Goal: Book appointment/travel/reservation

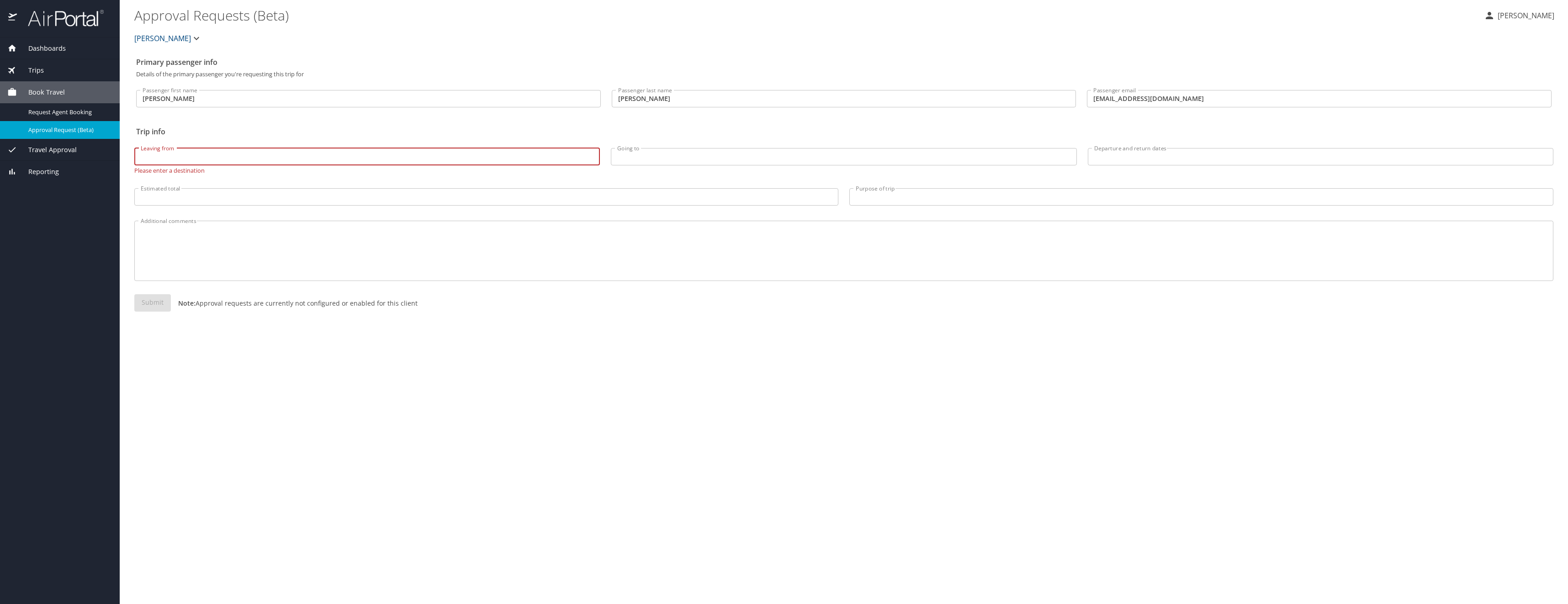
click at [1125, 156] on input "Departure and return dates" at bounding box center [1320, 156] width 466 height 18
click at [1331, 237] on div "12" at bounding box center [1329, 236] width 12 height 12
click at [1367, 237] on div "15" at bounding box center [1367, 236] width 12 height 12
type input "10/12/2025 🠦 10/15/2025"
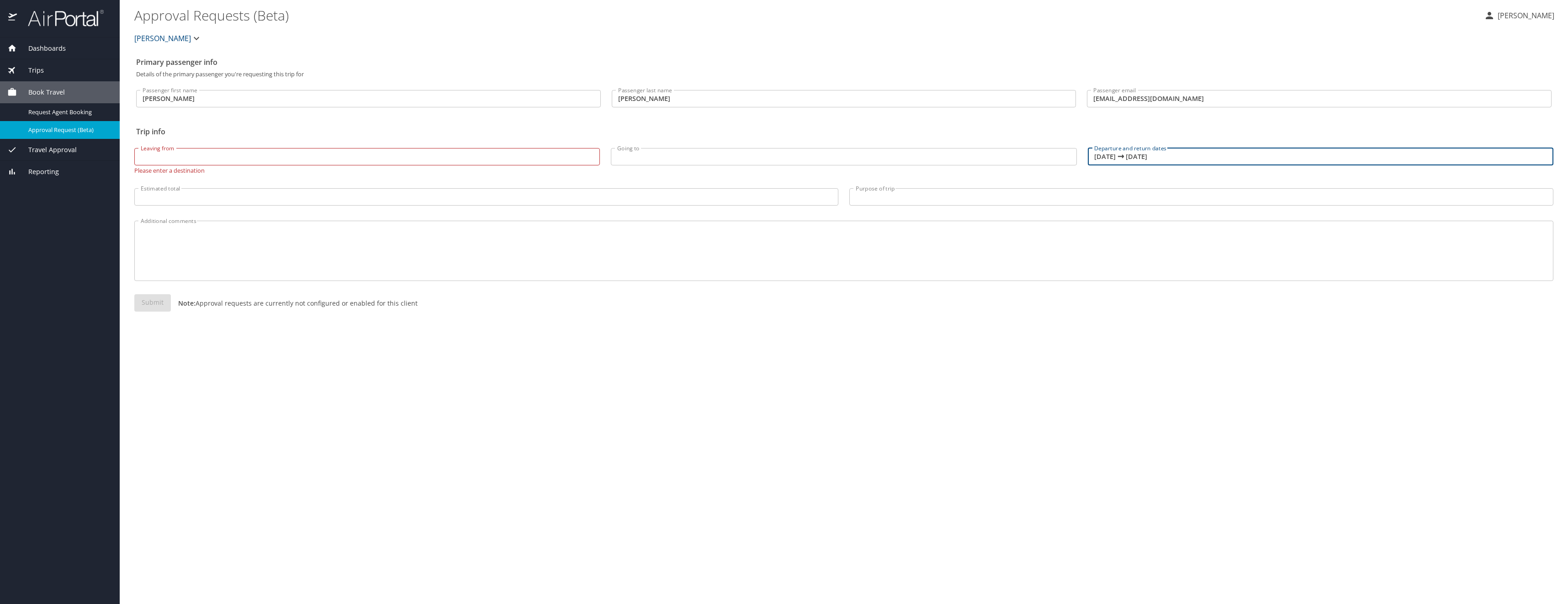
click at [882, 197] on input "Purpose of trip" at bounding box center [1201, 197] width 704 height 18
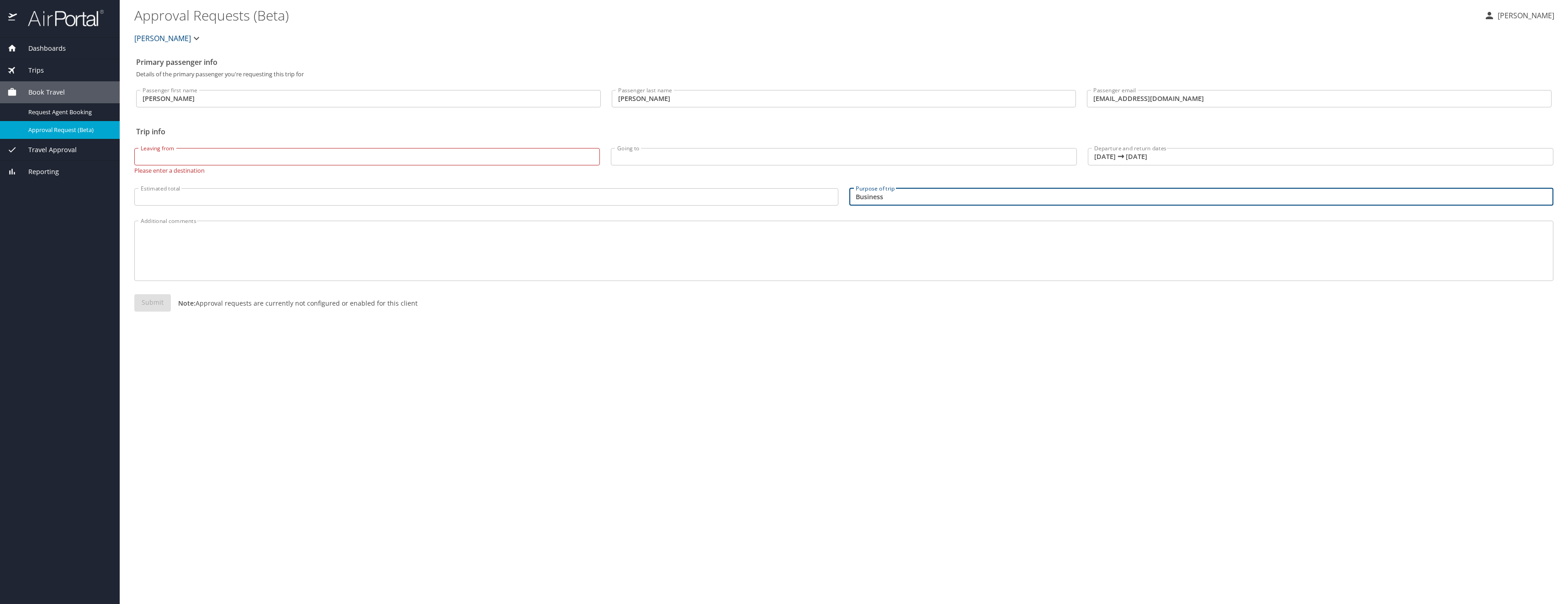
type input "Business"
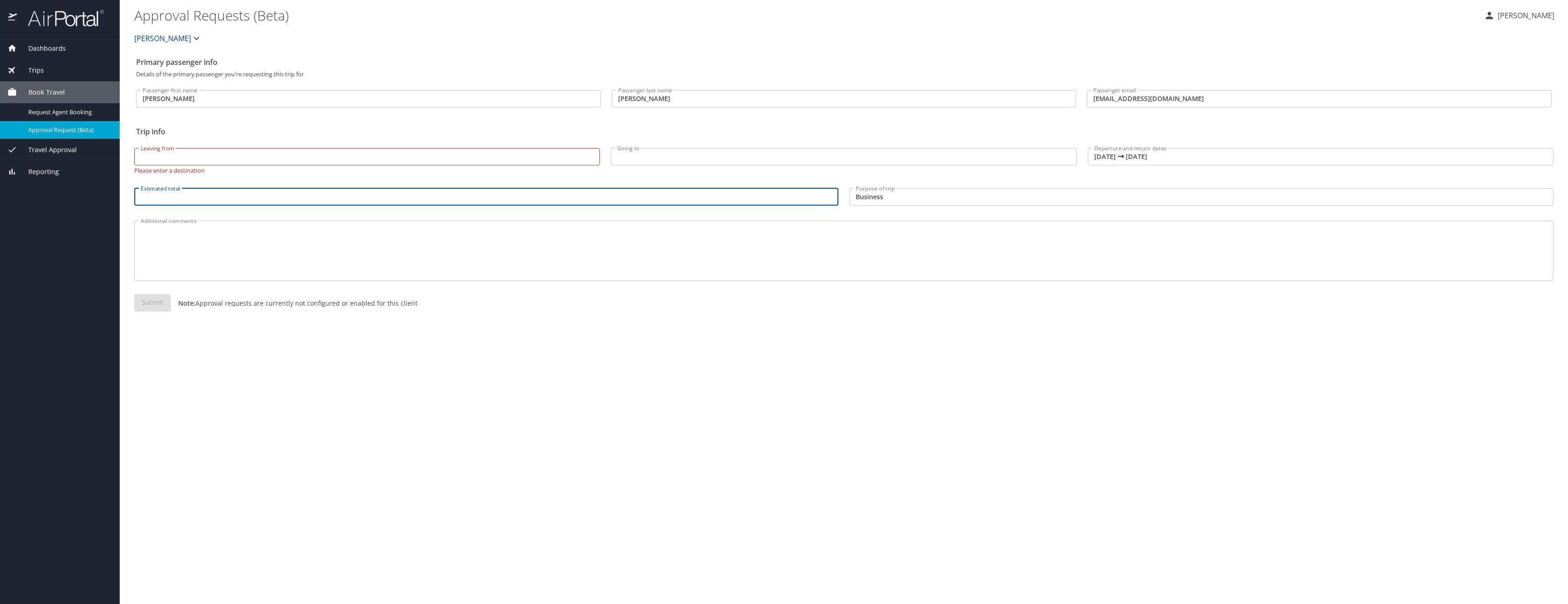
click at [198, 194] on input "Estimated total" at bounding box center [486, 197] width 704 height 18
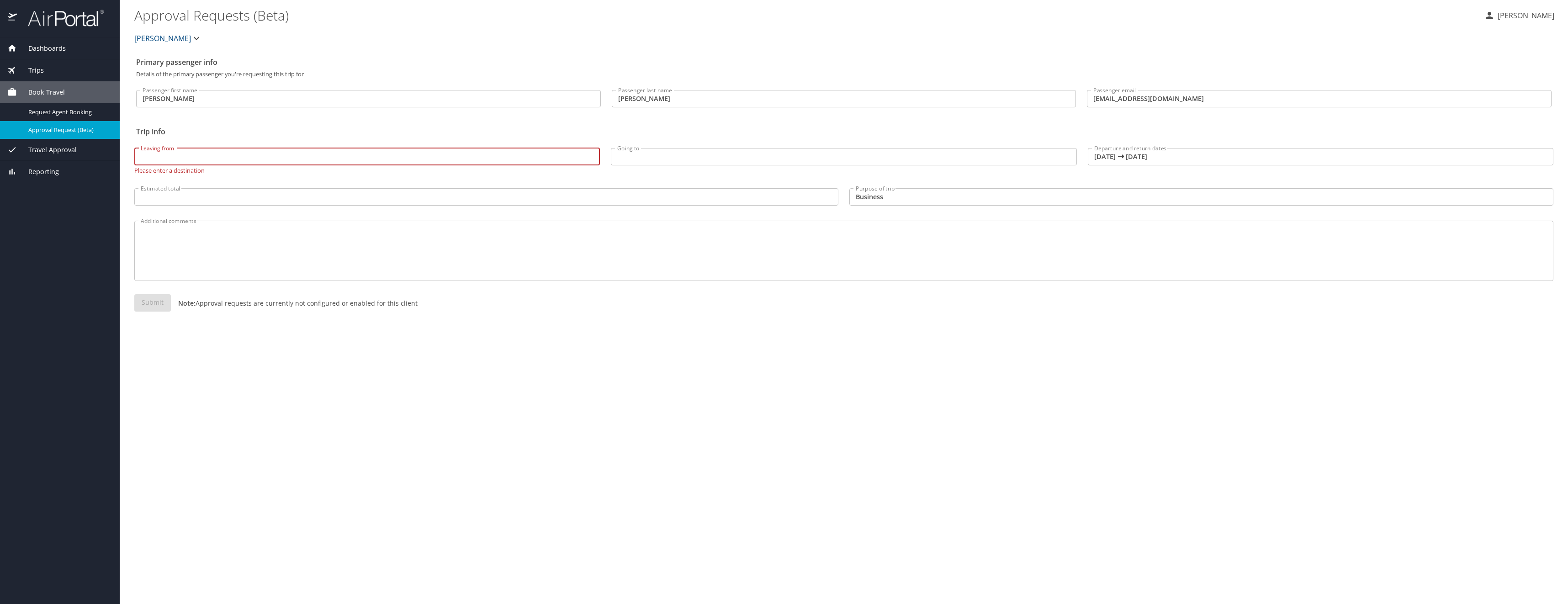
click at [239, 158] on input "Leaving from" at bounding box center [367, 156] width 466 height 18
type input "Detroit"
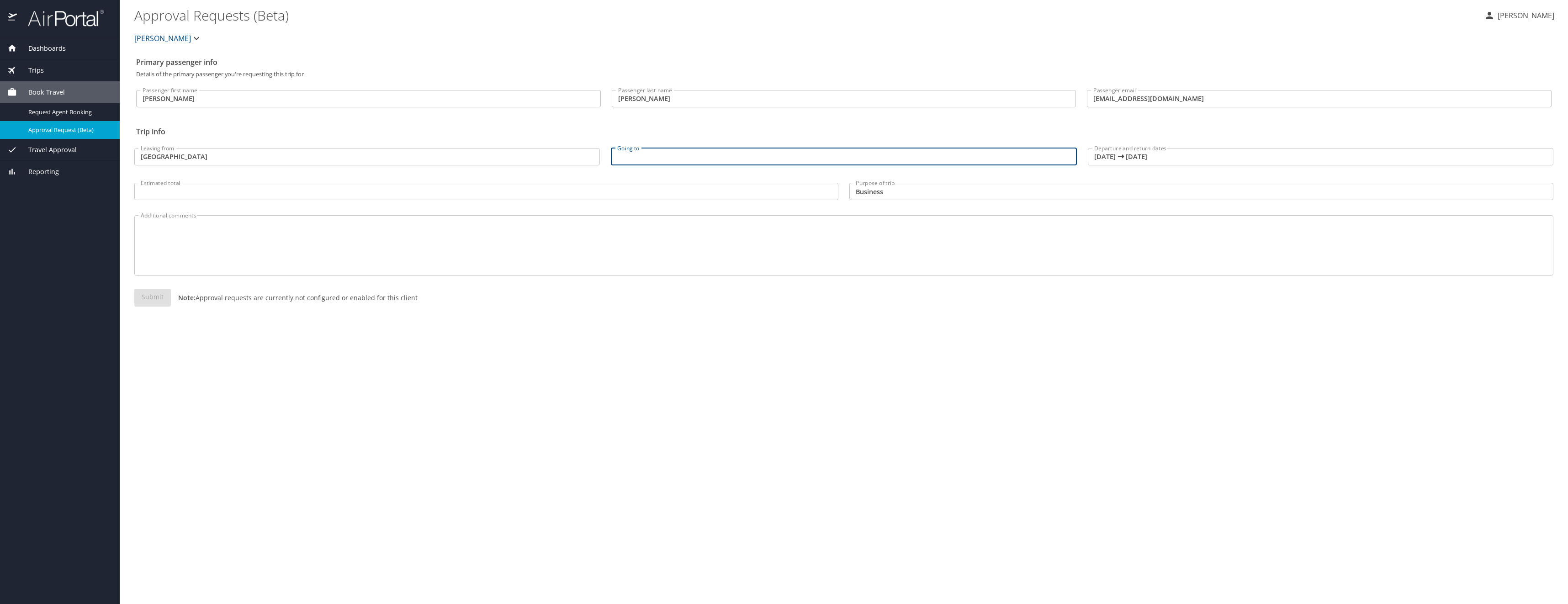
click at [637, 159] on input "Going to" at bounding box center [844, 156] width 466 height 18
type input "[GEOGRAPHIC_DATA][PERSON_NAME]"
click at [690, 155] on input "[GEOGRAPHIC_DATA][PERSON_NAME]" at bounding box center [844, 156] width 466 height 18
click at [88, 113] on span "Request Agent Booking" at bounding box center [69, 112] width 80 height 9
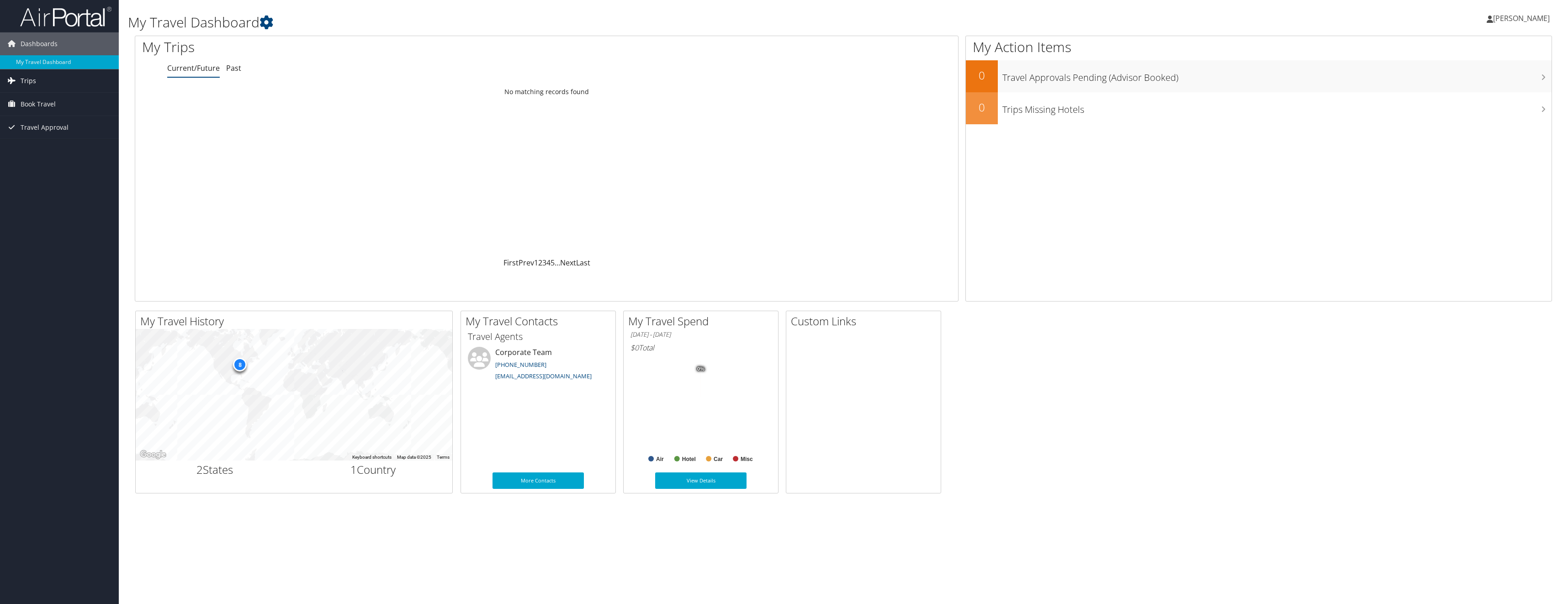
click at [33, 82] on span "Trips" at bounding box center [29, 81] width 16 height 23
click at [34, 142] on span "Book Travel" at bounding box center [38, 146] width 35 height 23
click at [82, 162] on link "Agent Booking Request" at bounding box center [59, 163] width 119 height 14
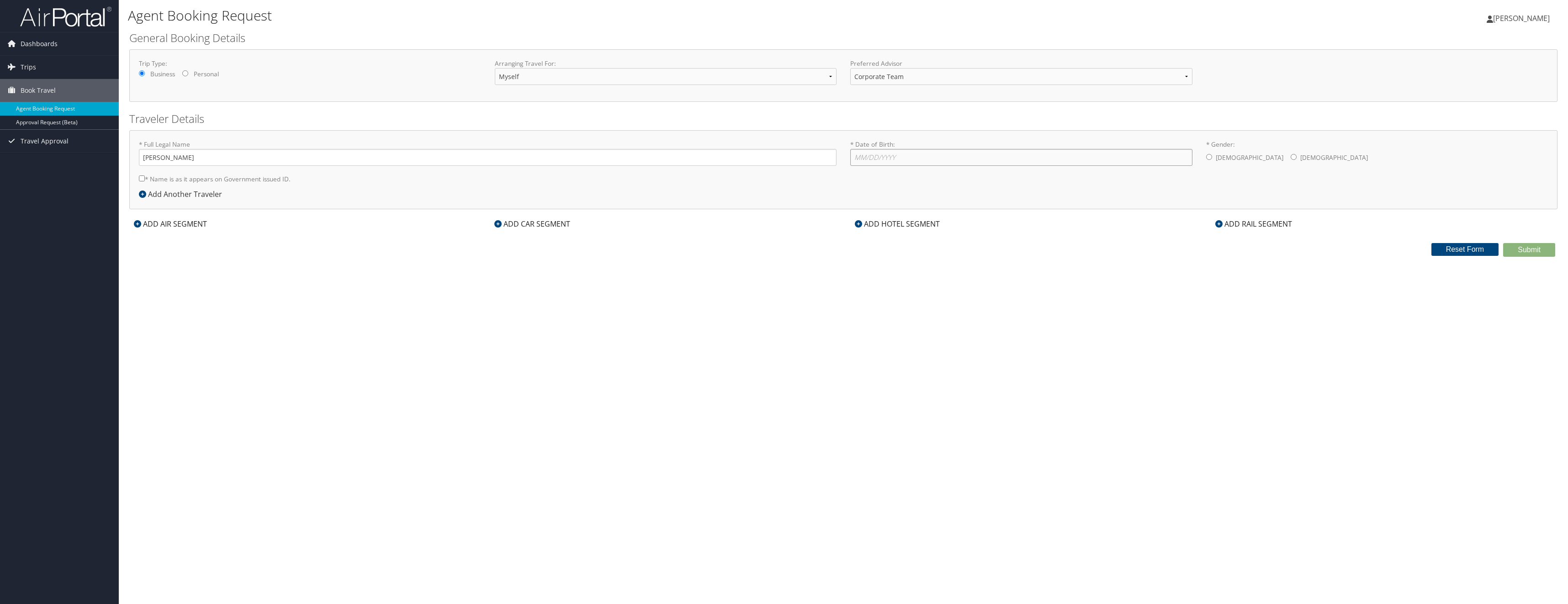
click at [873, 158] on input "* Date of Birth: Invalid Date" at bounding box center [1021, 158] width 342 height 17
type input "[DATE]"
click at [1208, 158] on input "* Gender: [DEMOGRAPHIC_DATA] [DEMOGRAPHIC_DATA]" at bounding box center [1209, 157] width 6 height 6
radio input "true"
click at [144, 178] on input "* Name is as it appears on Government issued ID." at bounding box center [142, 178] width 6 height 6
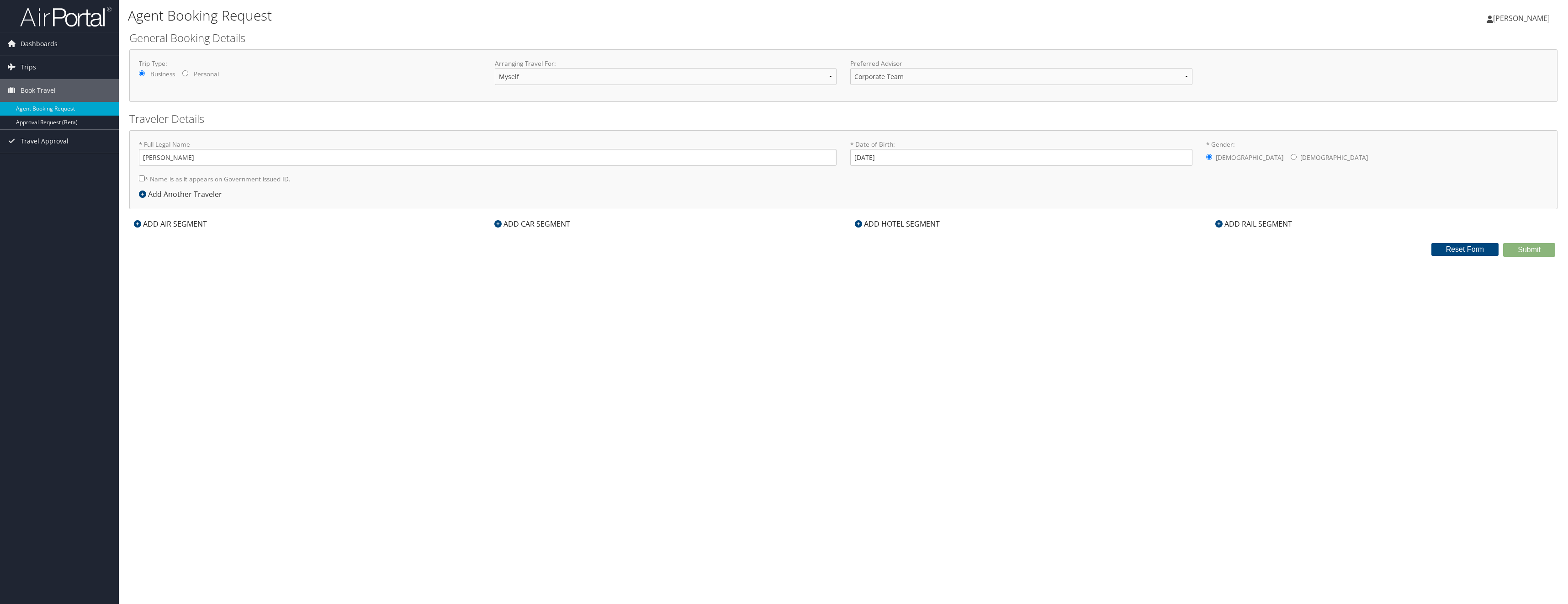
checkbox input "true"
click at [859, 222] on icon at bounding box center [858, 224] width 7 height 7
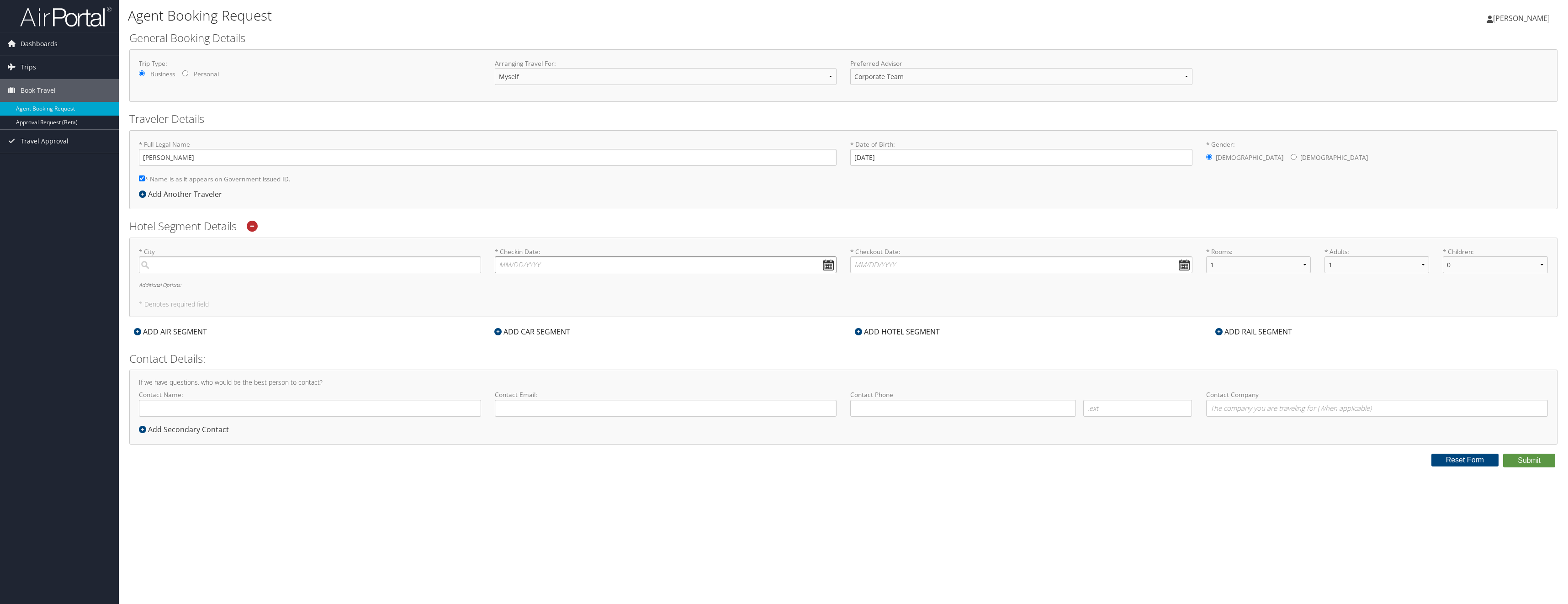
click at [831, 266] on input "* Checkin Date: Dates must be valid" at bounding box center [666, 265] width 342 height 17
click at [544, 289] on th "[DATE]" at bounding box center [547, 286] width 65 height 12
click at [542, 289] on th "[DATE]" at bounding box center [547, 286] width 65 height 12
click at [828, 264] on input "* Checkin Date: Dates must be valid" at bounding box center [666, 265] width 342 height 17
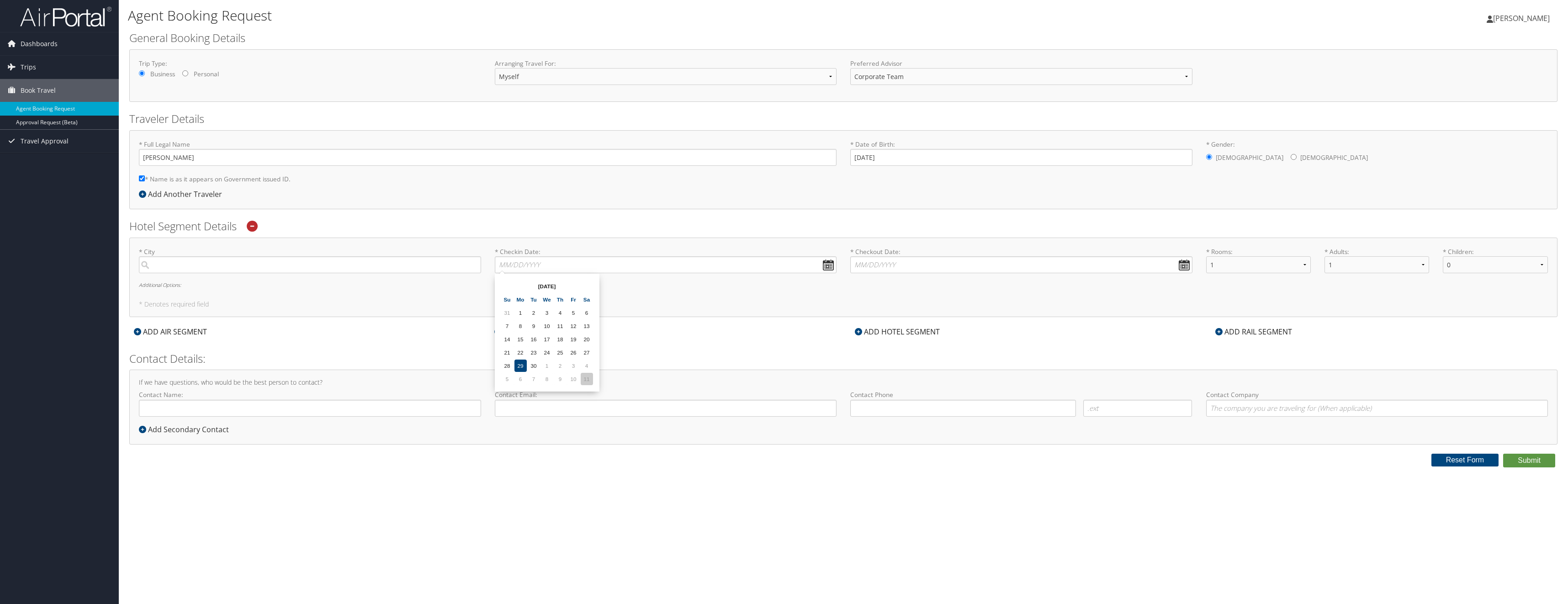
click at [589, 380] on td "11" at bounding box center [587, 379] width 12 height 12
click at [828, 265] on input "[DATE]" at bounding box center [666, 265] width 342 height 17
drag, startPoint x: 555, startPoint y: 374, endPoint x: 560, endPoint y: 378, distance: 6.4
click at [560, 378] on td "9" at bounding box center [560, 379] width 12 height 12
click at [516, 266] on input "[DATE]" at bounding box center [666, 265] width 342 height 17
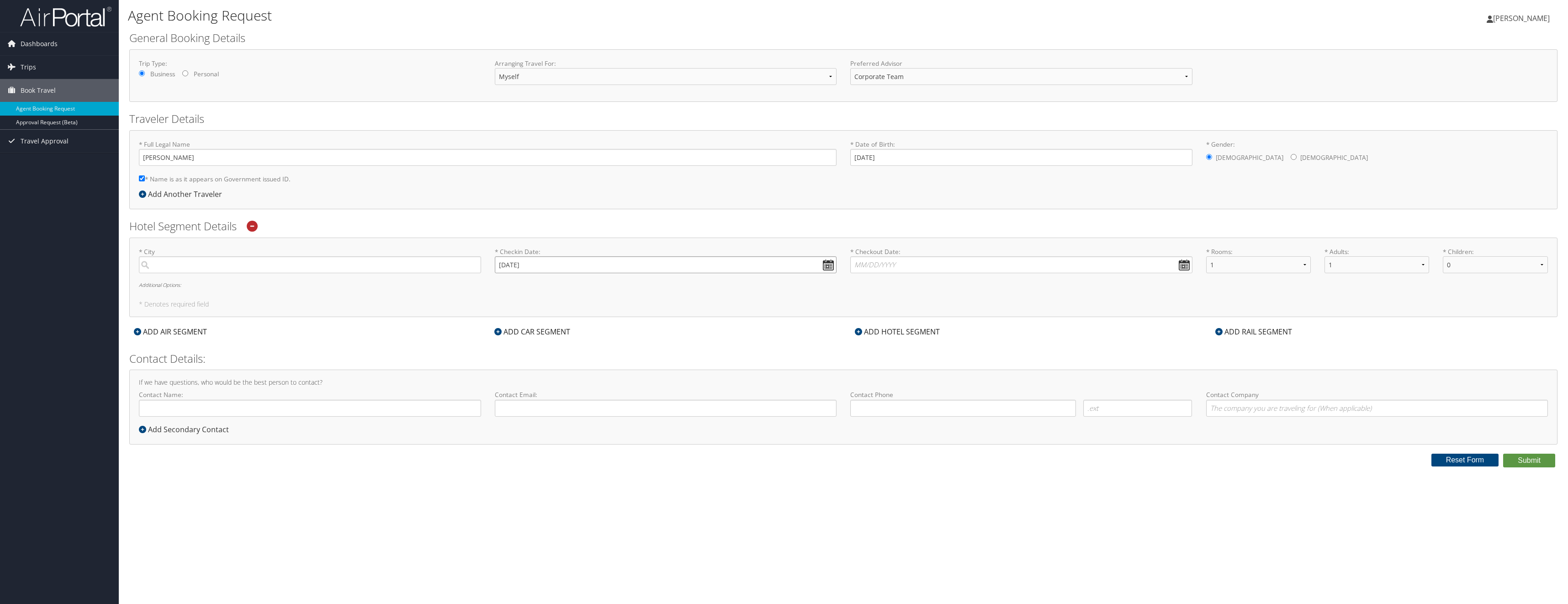
type input "[DATE]"
click at [870, 269] on input "* Checkout Date: Dates must be valid" at bounding box center [1021, 265] width 342 height 17
click at [901, 338] on td "15" at bounding box center [903, 339] width 12 height 12
type input "[DATE]"
click at [141, 332] on div "ADD AIR SEGMENT" at bounding box center [170, 332] width 82 height 11
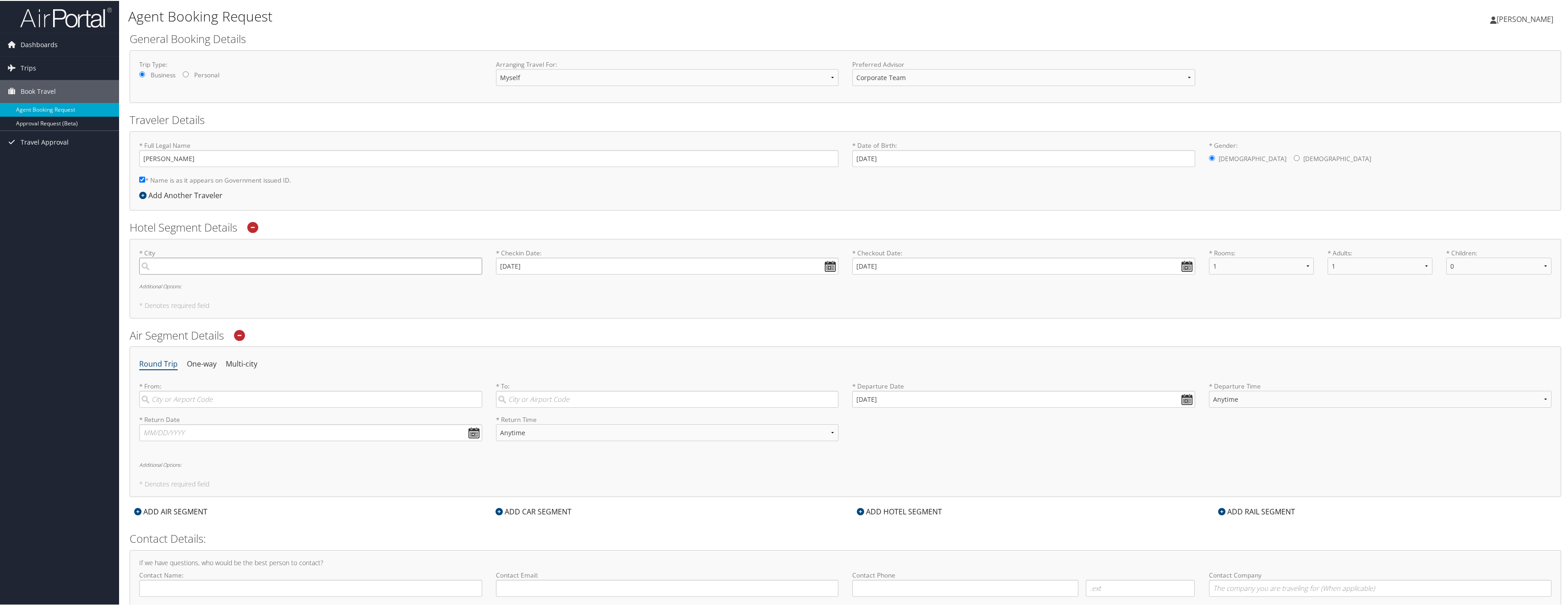
click at [216, 268] on input "search" at bounding box center [311, 265] width 343 height 17
click at [192, 306] on div "[GEOGRAPHIC_DATA] (XLS [GEOGRAPHIC_DATA])" at bounding box center [312, 308] width 331 height 12
click at [192, 274] on input "St." at bounding box center [311, 265] width 343 height 17
type input "[GEOGRAPHIC_DATA][PERSON_NAME]"
